Goal: Information Seeking & Learning: Check status

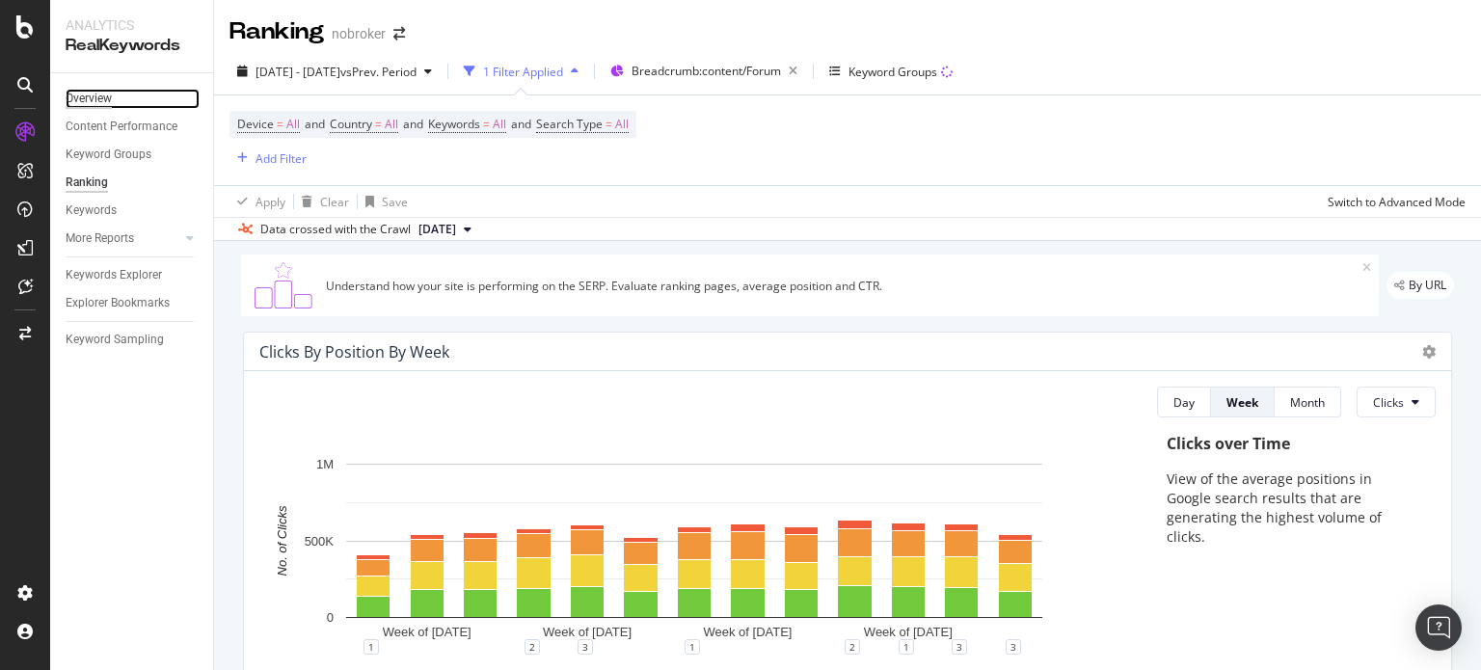
click at [102, 99] on div "Overview" at bounding box center [89, 99] width 46 height 20
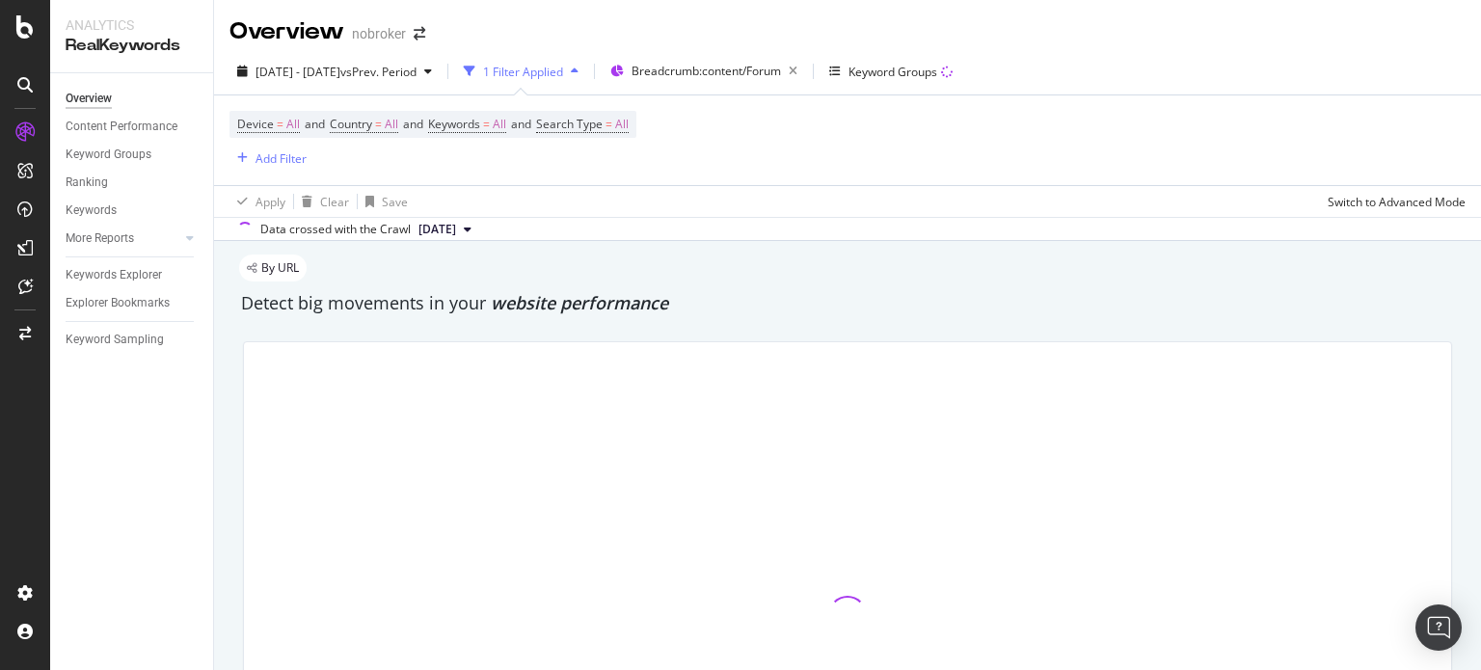
click at [456, 229] on span "[DATE]" at bounding box center [438, 229] width 38 height 17
click at [543, 158] on div "Device = All and Country = All and Keywords = All and Search Type = All Add Fil…" at bounding box center [433, 140] width 407 height 59
click at [456, 229] on span "[DATE]" at bounding box center [438, 229] width 38 height 17
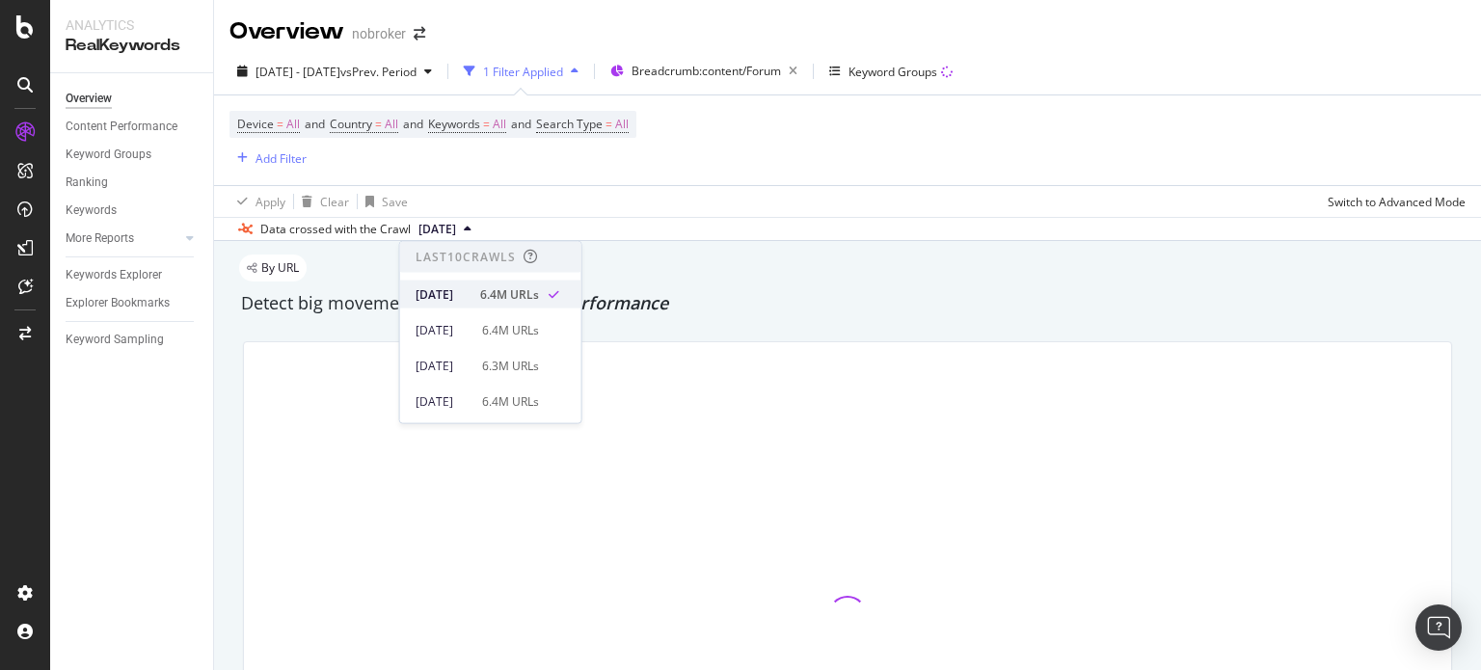
click at [469, 295] on div "[DATE]" at bounding box center [442, 293] width 53 height 17
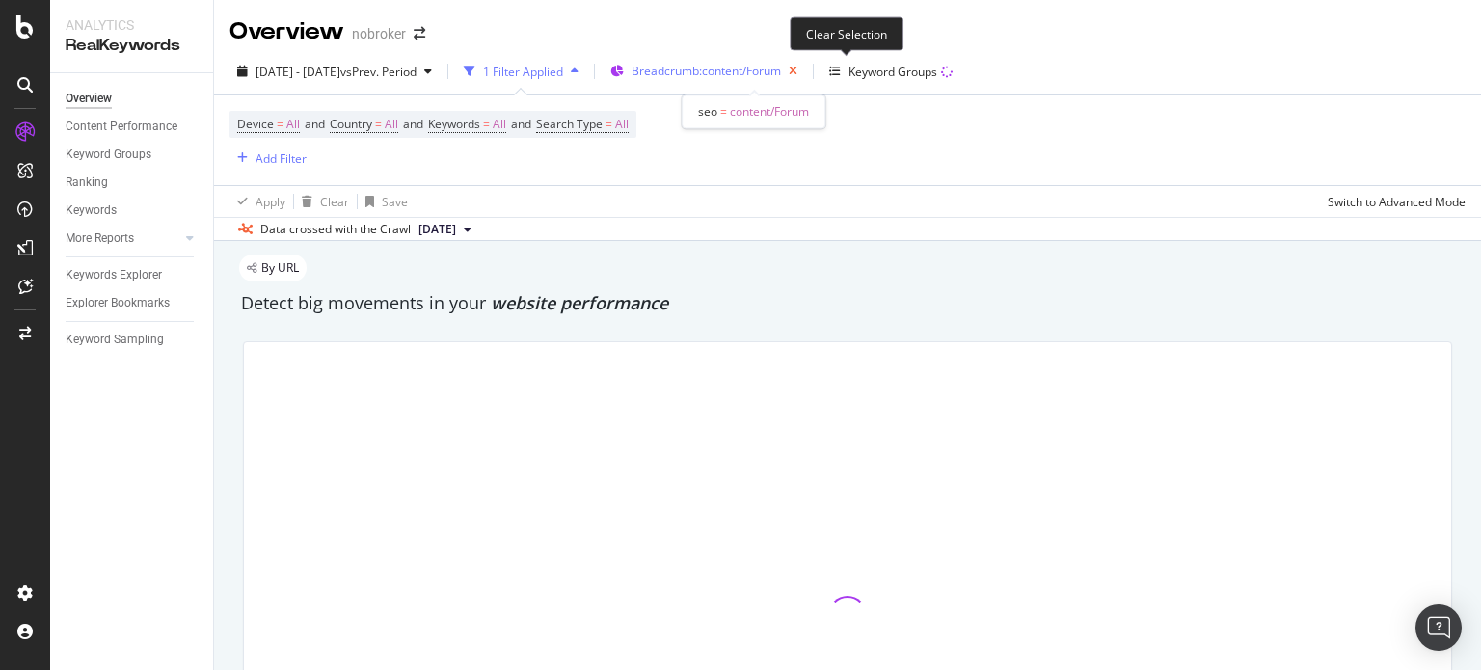
click at [805, 71] on icon "button" at bounding box center [793, 71] width 24 height 27
